Goal: Transaction & Acquisition: Purchase product/service

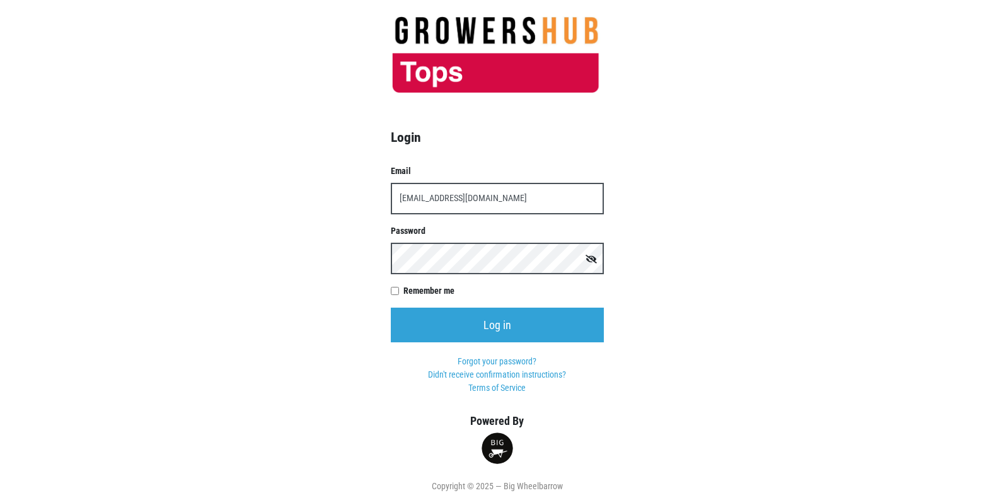
type input "[EMAIL_ADDRESS][DOMAIN_NAME]"
click at [391, 307] on input "Log in" at bounding box center [497, 324] width 213 height 35
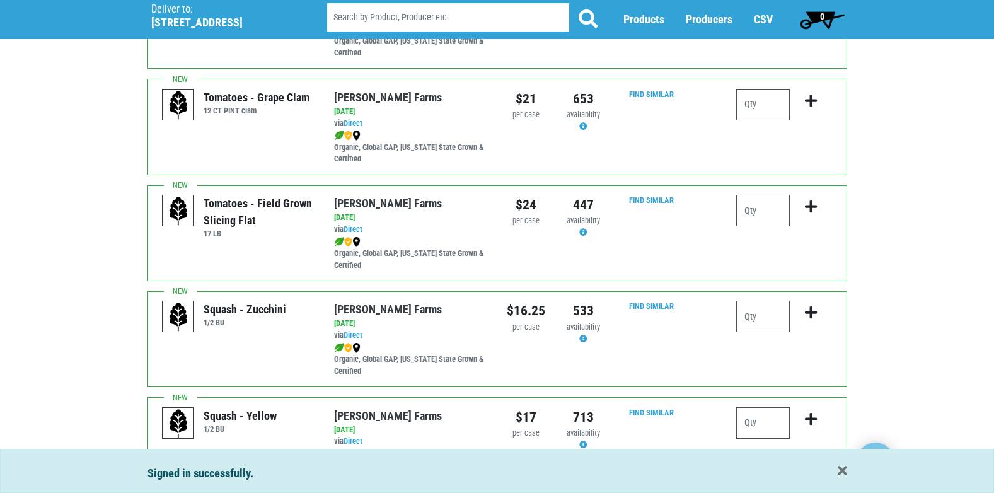
scroll to position [945, 0]
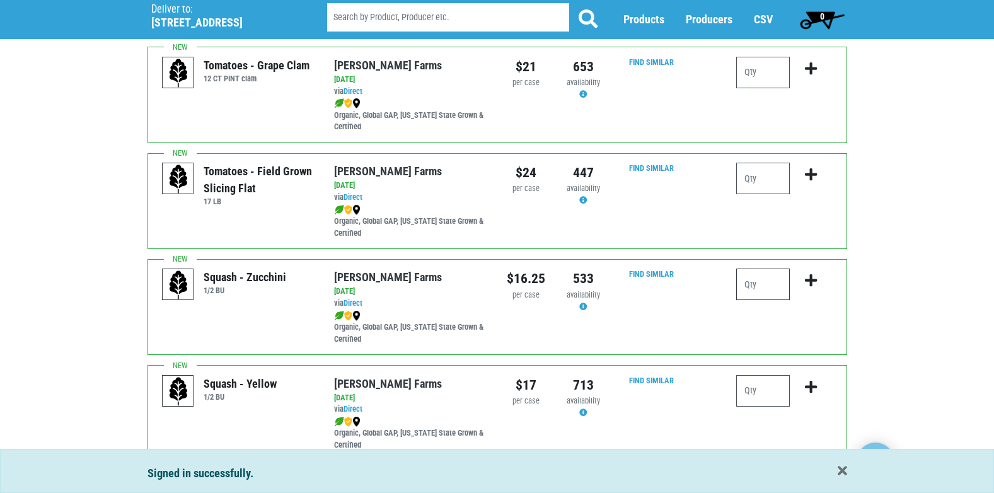
click at [783, 287] on input "number" at bounding box center [763, 284] width 54 height 32
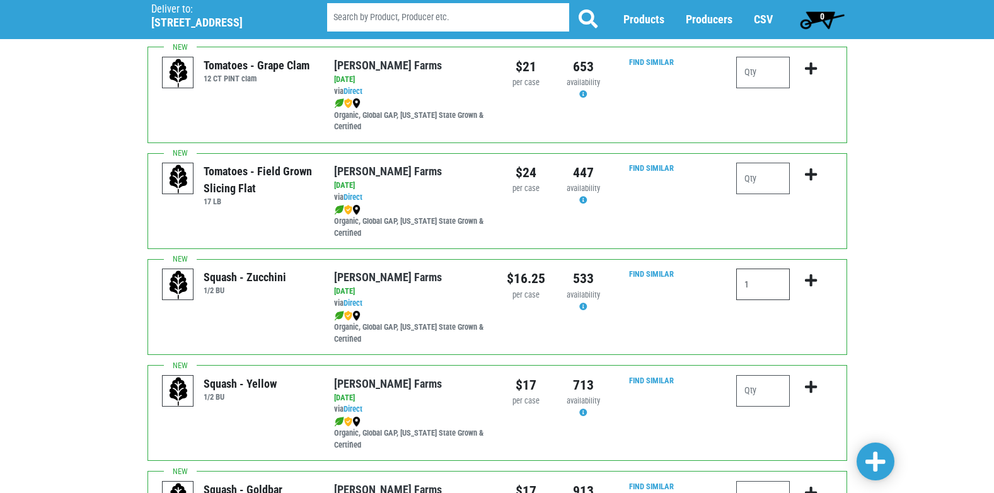
type input "1"
click at [810, 280] on icon "submit" at bounding box center [811, 280] width 12 height 14
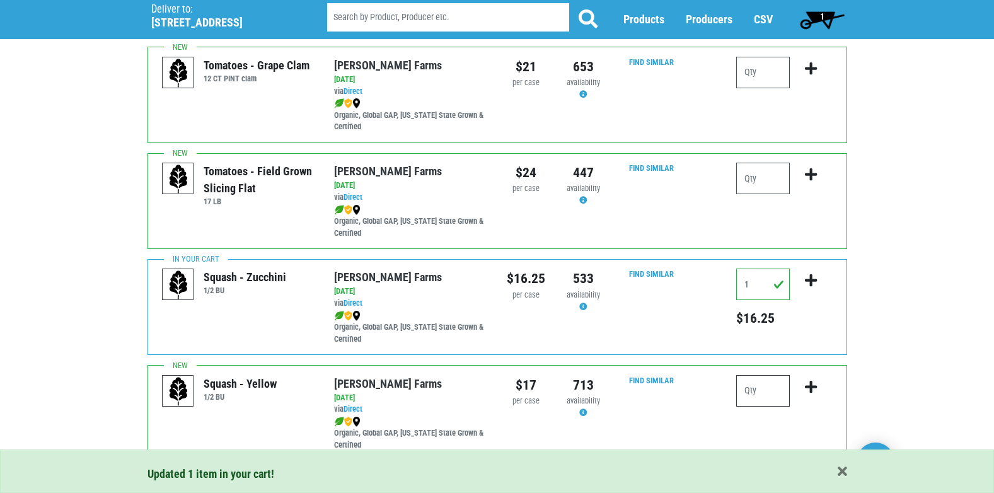
click at [756, 391] on input "number" at bounding box center [763, 391] width 54 height 32
type input "1"
click at [808, 386] on icon "submit" at bounding box center [811, 387] width 12 height 14
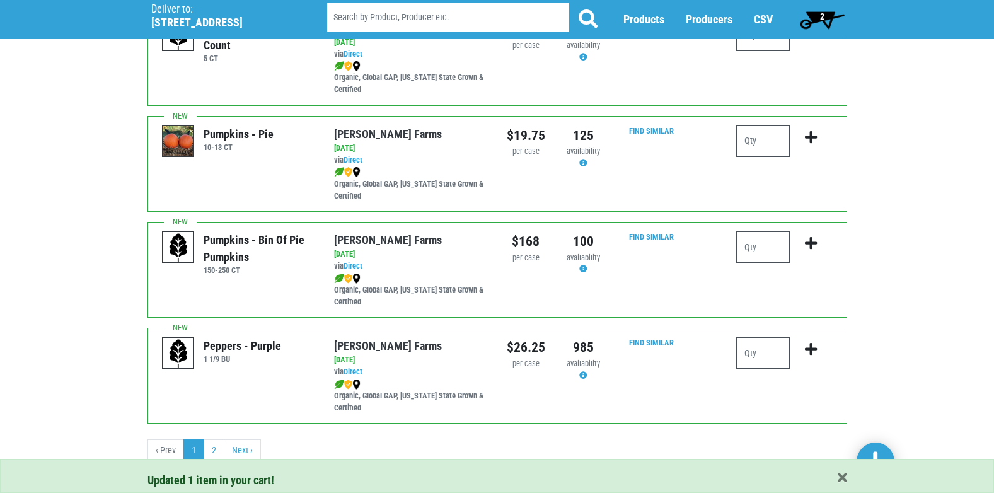
scroll to position [1841, 0]
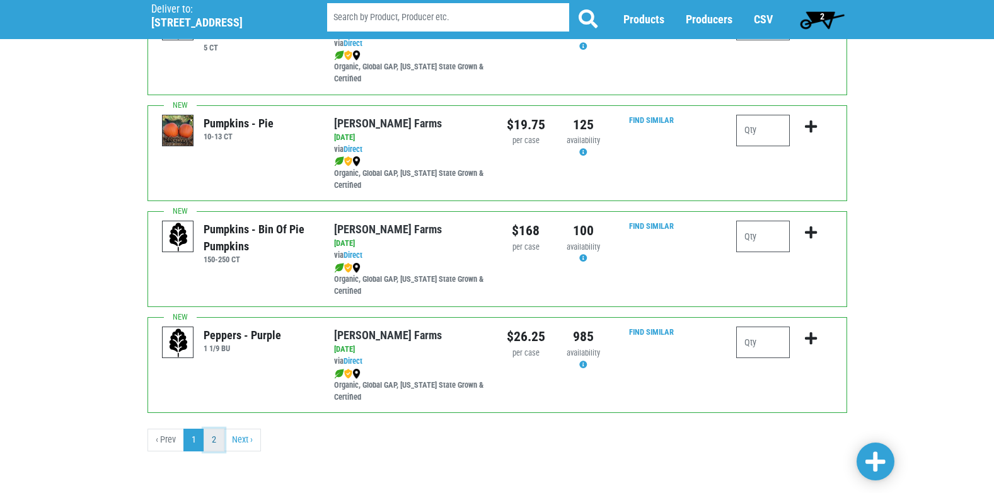
click at [213, 439] on link "2" at bounding box center [214, 439] width 21 height 23
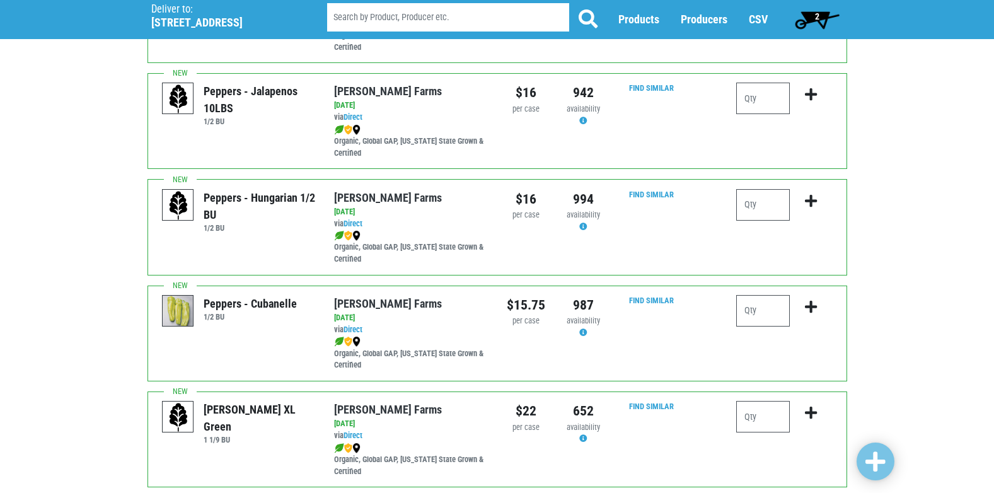
scroll to position [315, 0]
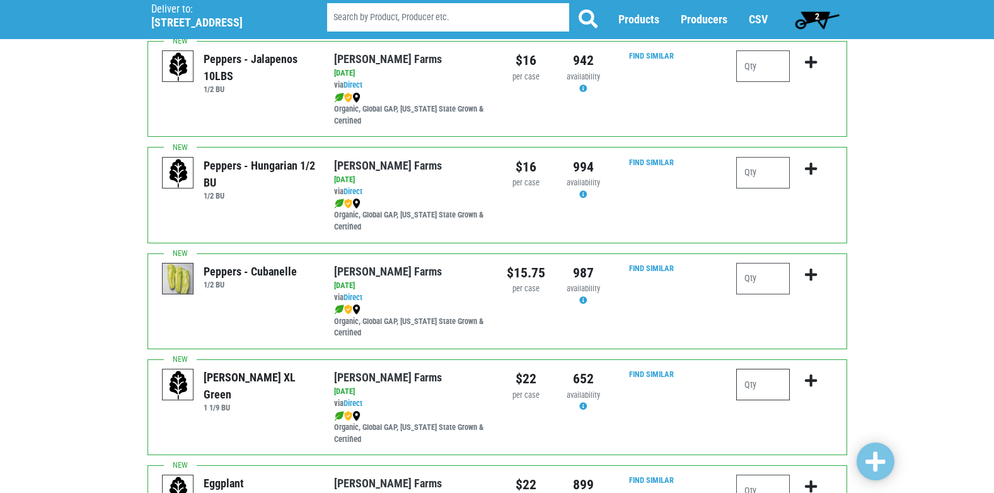
click at [766, 388] on input "number" at bounding box center [763, 385] width 54 height 32
type input "3"
type input "4"
click at [811, 382] on icon "submit" at bounding box center [811, 381] width 12 height 14
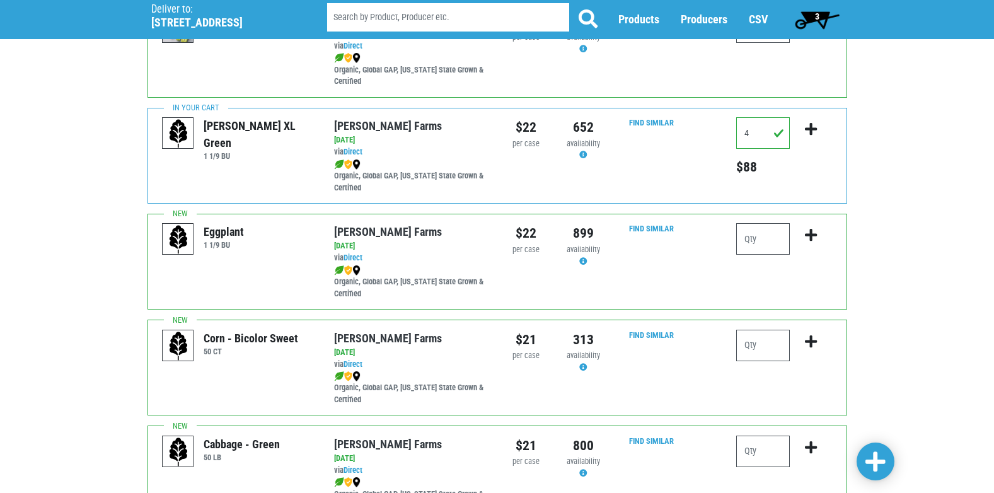
scroll to position [567, 0]
click at [779, 351] on input "number" at bounding box center [763, 345] width 54 height 32
type input "4"
click at [808, 342] on icon "submit" at bounding box center [811, 341] width 12 height 14
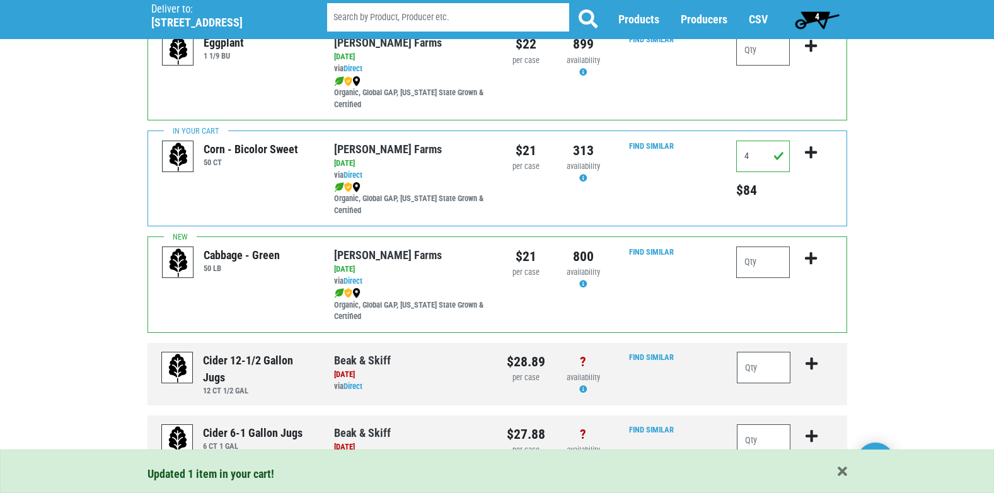
scroll to position [756, 0]
click at [774, 267] on input "number" at bounding box center [763, 262] width 54 height 32
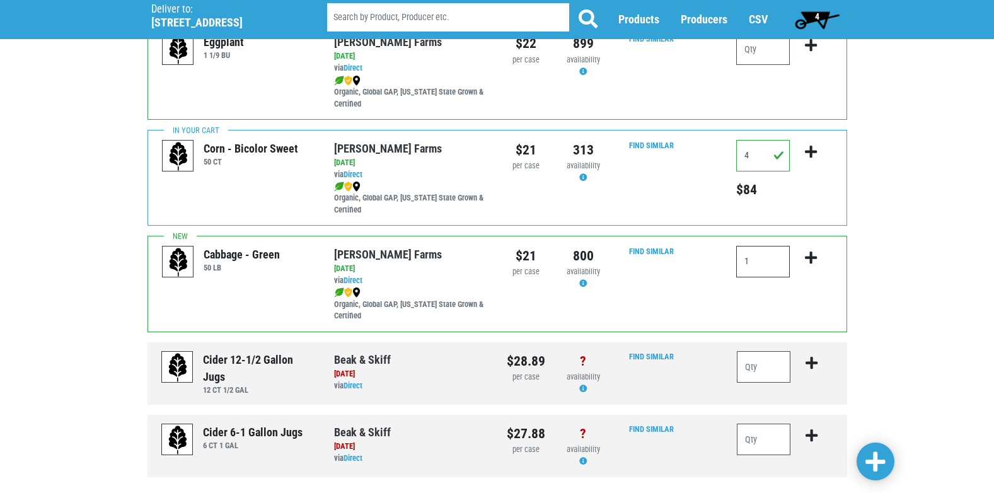
type input "1"
click at [813, 256] on icon "submit" at bounding box center [811, 258] width 12 height 14
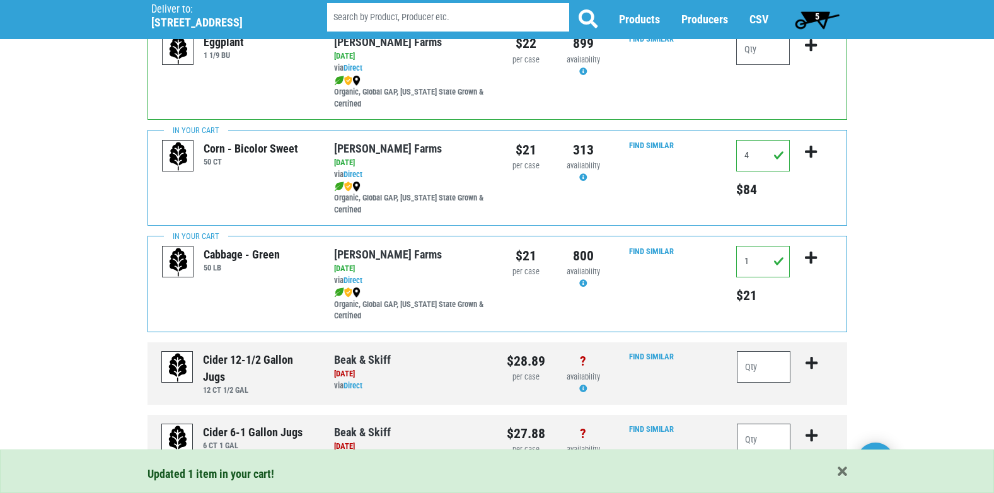
click at [812, 16] on span "5" at bounding box center [817, 19] width 56 height 25
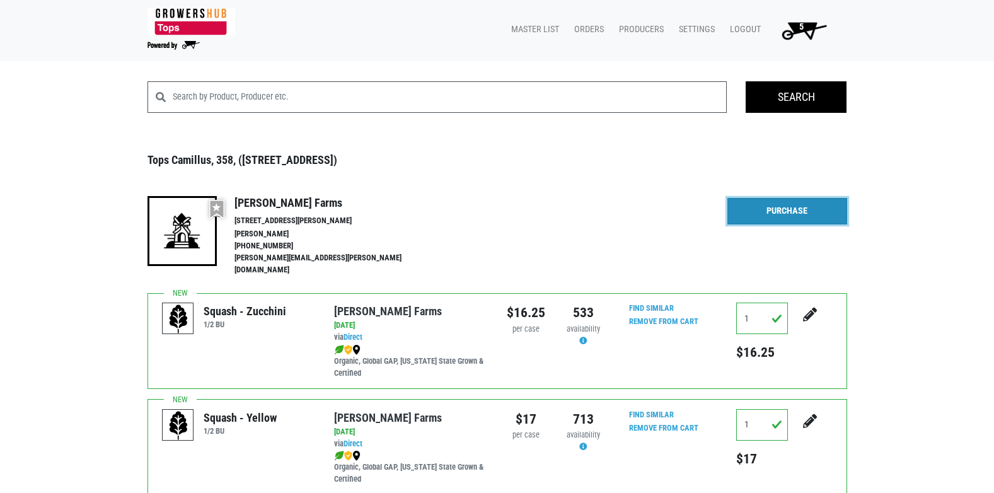
click at [784, 217] on link "Purchase" at bounding box center [787, 211] width 120 height 26
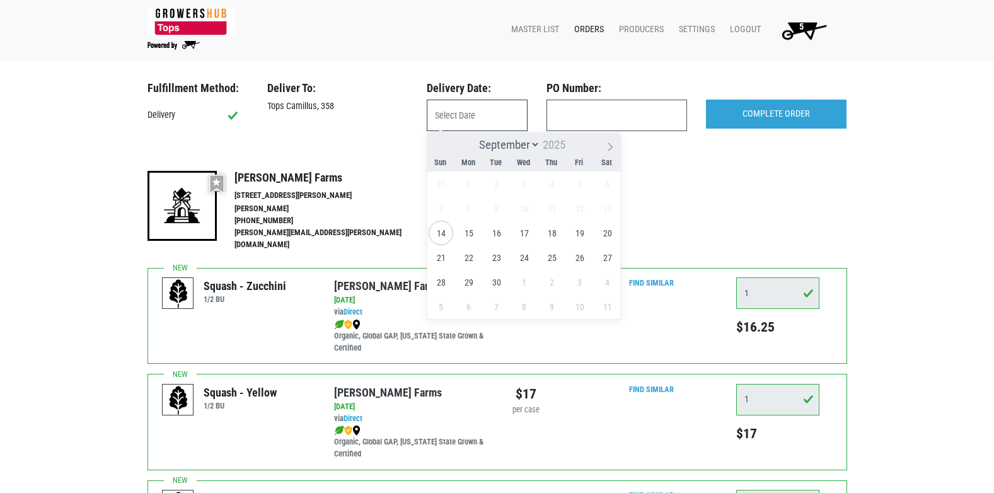
click at [492, 122] on input "text" at bounding box center [477, 116] width 101 height 32
click at [439, 228] on span "14" at bounding box center [440, 233] width 25 height 25
type input "[DATE]"
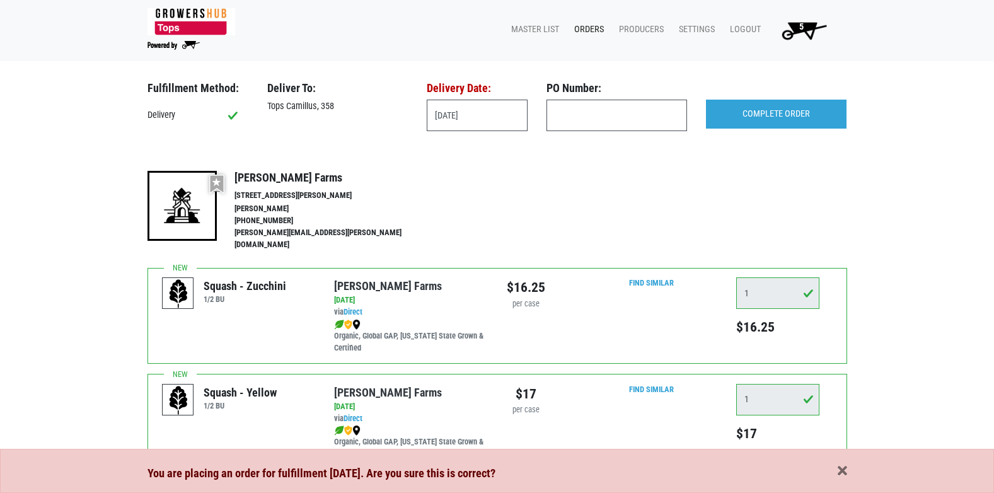
click at [800, 29] on span "5" at bounding box center [801, 26] width 4 height 11
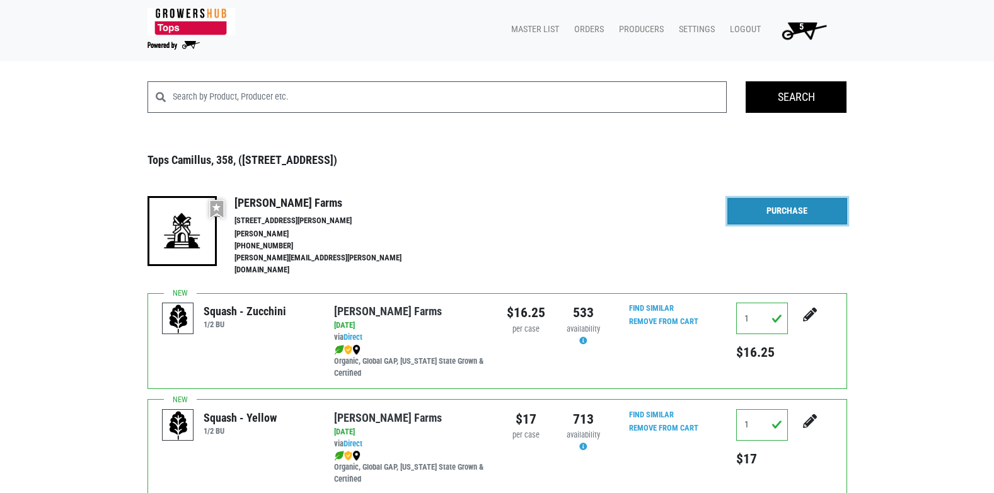
click at [800, 207] on link "Purchase" at bounding box center [787, 211] width 120 height 26
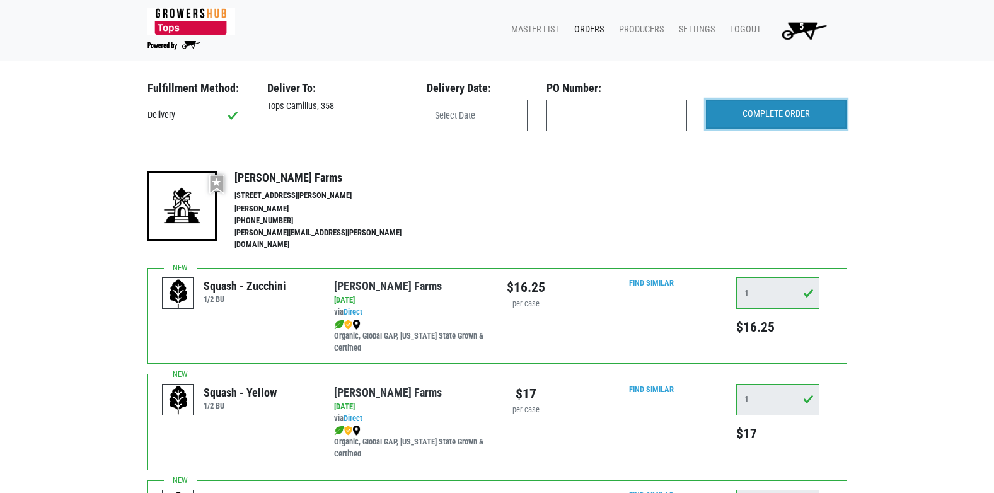
click at [793, 113] on input "COMPLETE ORDER" at bounding box center [776, 114] width 141 height 29
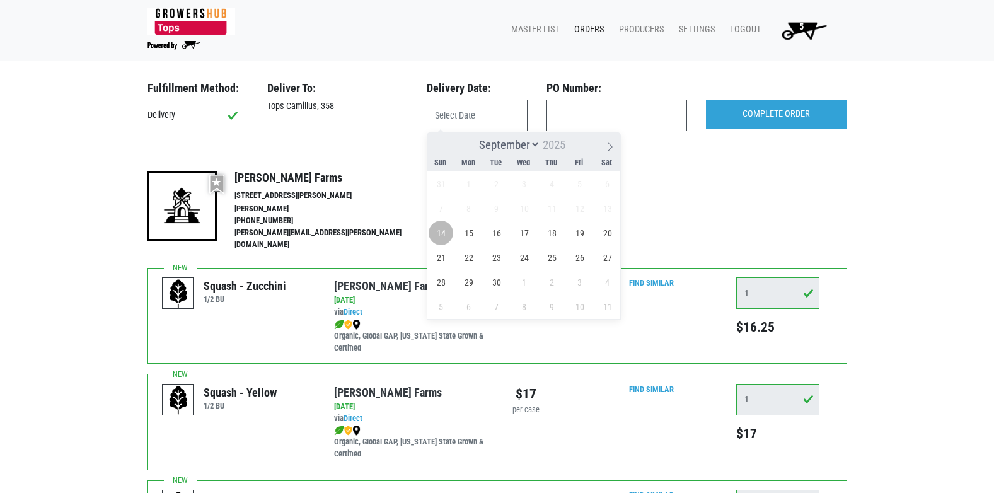
click at [439, 226] on span "14" at bounding box center [440, 233] width 25 height 25
type input "[DATE]"
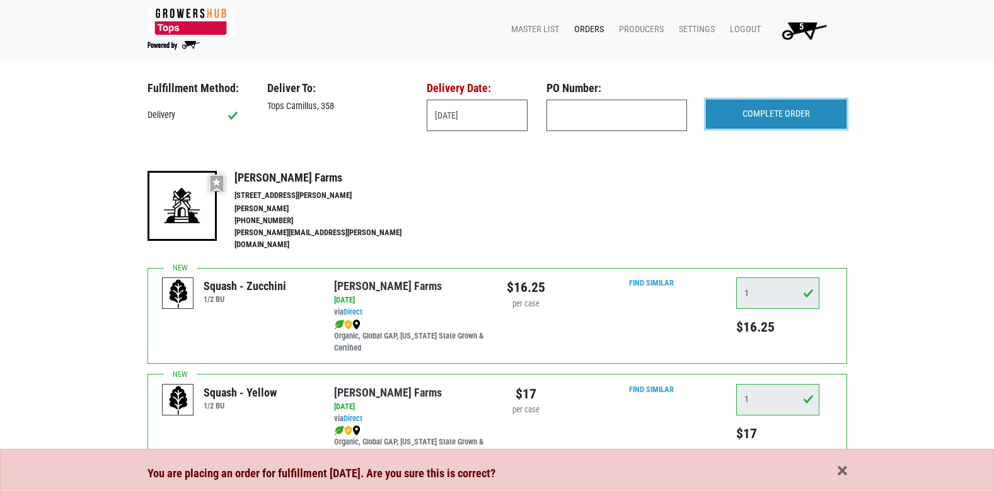
click at [767, 115] on input "COMPLETE ORDER" at bounding box center [776, 114] width 141 height 29
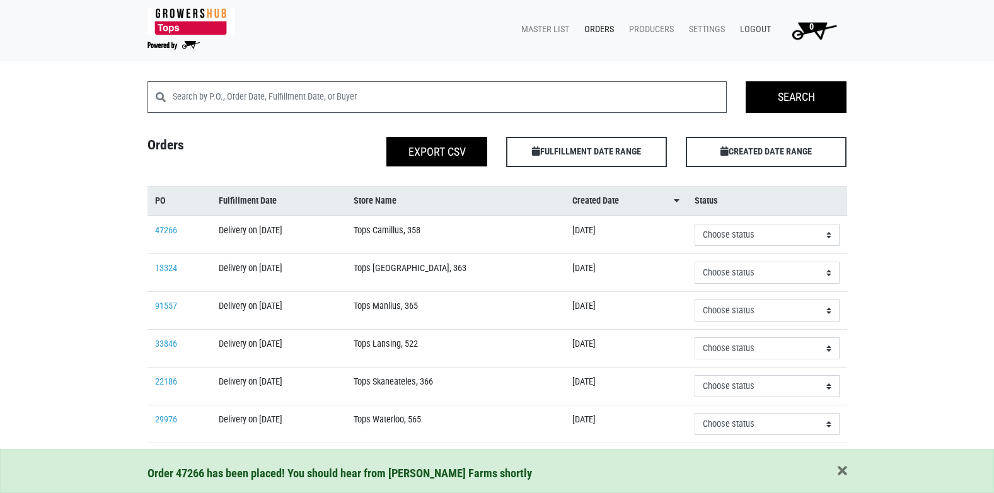
click at [744, 30] on link "Logout" at bounding box center [753, 30] width 46 height 24
